Goal: Task Accomplishment & Management: Manage account settings

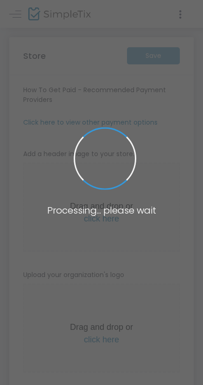
type input "[URL]"
radio input "true"
radio input "false"
radio input "true"
type input "[GEOGRAPHIC_DATA]"
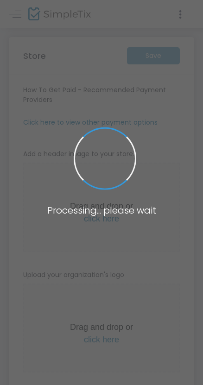
type input "8179030319"
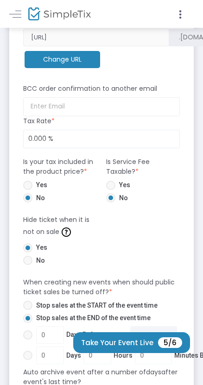
scroll to position [473, 0]
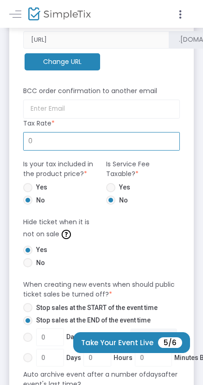
click at [42, 142] on input "0" at bounding box center [102, 142] width 156 height 18
type input "8.250 %"
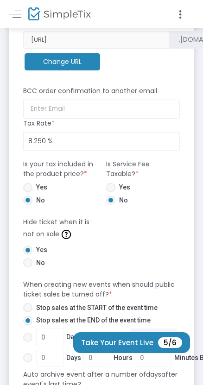
click at [26, 190] on span at bounding box center [27, 187] width 9 height 9
click at [27, 192] on input "Yes" at bounding box center [27, 192] width 0 height 0
radio input "true"
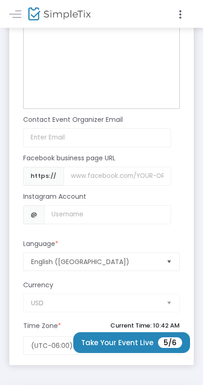
scroll to position [996, 0]
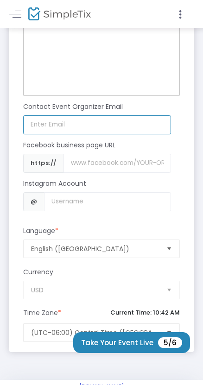
click at [51, 125] on input at bounding box center [97, 124] width 148 height 19
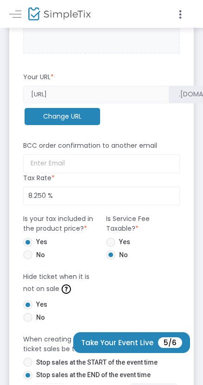
scroll to position [412, 0]
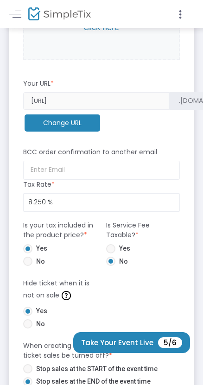
type input "[PERSON_NAME][EMAIL_ADDRESS][DOMAIN_NAME]"
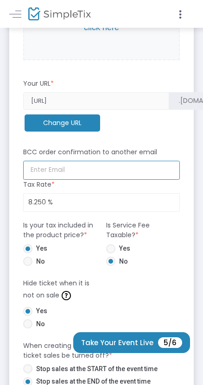
click at [84, 171] on input at bounding box center [101, 170] width 157 height 19
type input "j"
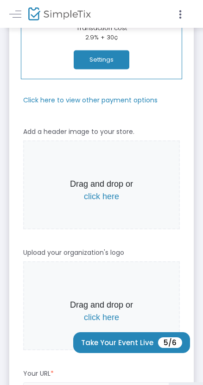
scroll to position [154, 0]
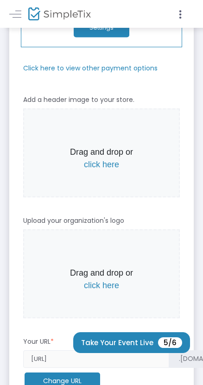
click at [101, 165] on span "click here" at bounding box center [101, 164] width 35 height 9
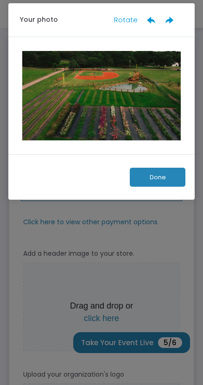
scroll to position [0, 0]
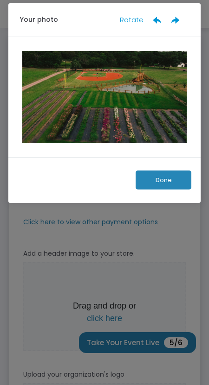
click at [156, 186] on button "Done" at bounding box center [163, 180] width 56 height 19
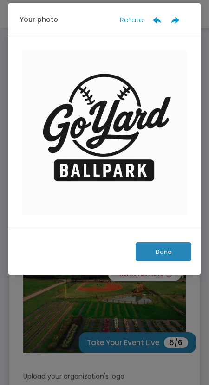
click at [161, 249] on button "Done" at bounding box center [163, 251] width 56 height 19
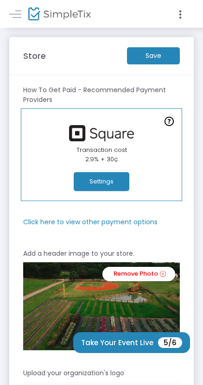
click at [152, 56] on m-button "Save" at bounding box center [153, 55] width 53 height 17
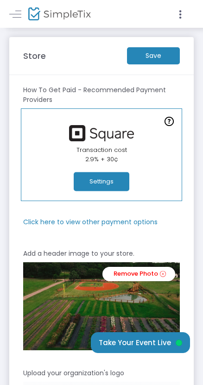
click at [154, 52] on m-button "Save" at bounding box center [153, 55] width 53 height 17
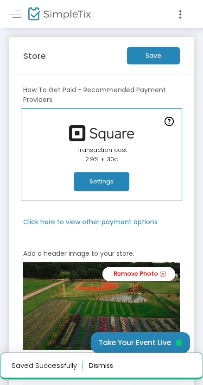
click at [113, 184] on button "Settings" at bounding box center [102, 181] width 56 height 19
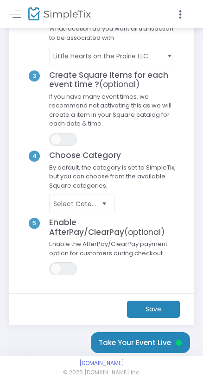
scroll to position [120, 0]
click at [157, 313] on m-button "Save" at bounding box center [153, 308] width 53 height 17
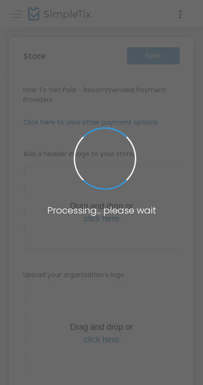
type input "[URL]"
type input "8.250 %"
radio input "true"
radio input "false"
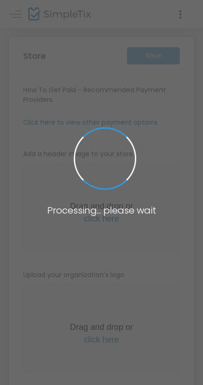
radio input "true"
type input "Little Hearts on the Prairie LLC"
type input "+1 817-903-0319"
type input "jonathan@goyardballpark.com"
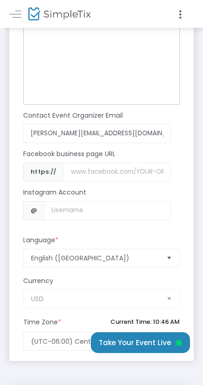
scroll to position [1087, 0]
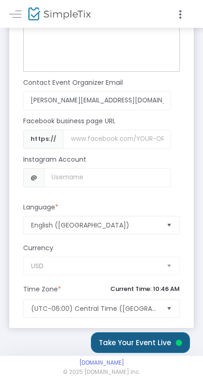
click at [152, 340] on button "Take Your Event Live" at bounding box center [140, 342] width 99 height 21
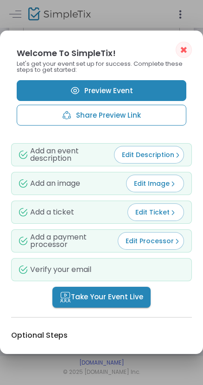
scroll to position [0, 0]
click at [65, 93] on link "Preview Event" at bounding box center [102, 90] width 170 height 21
